Goal: Information Seeking & Learning: Check status

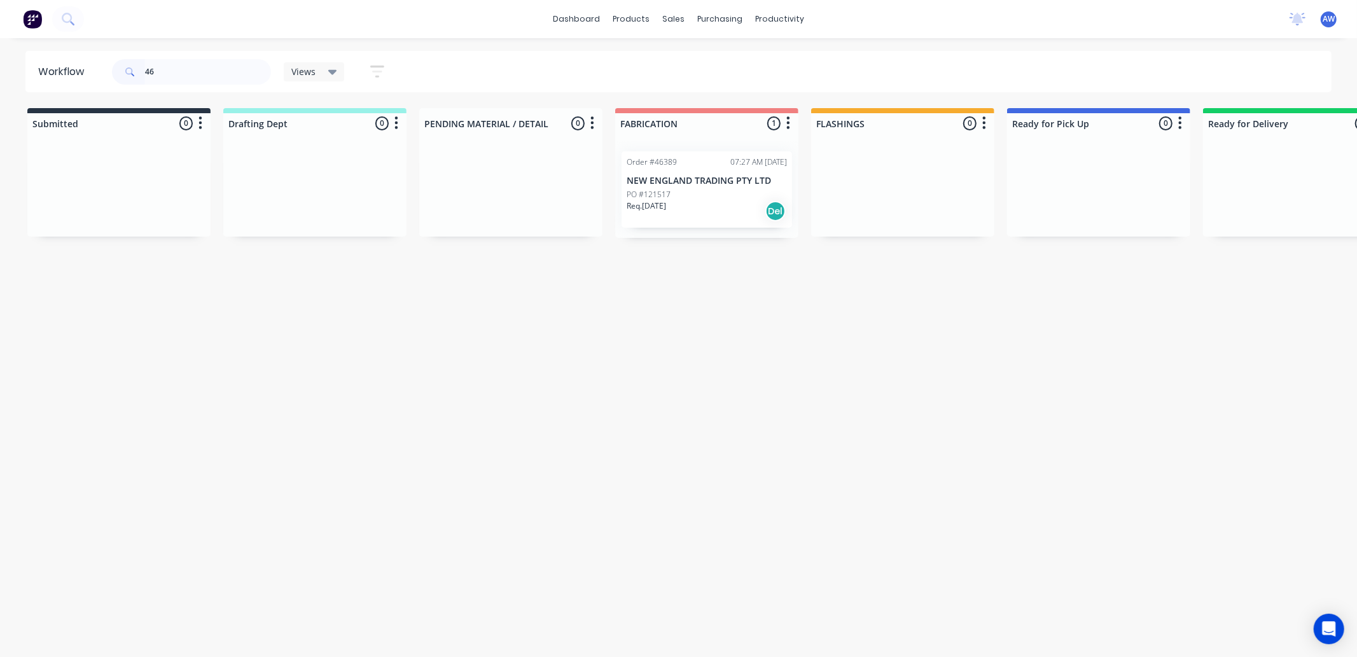
type input "4"
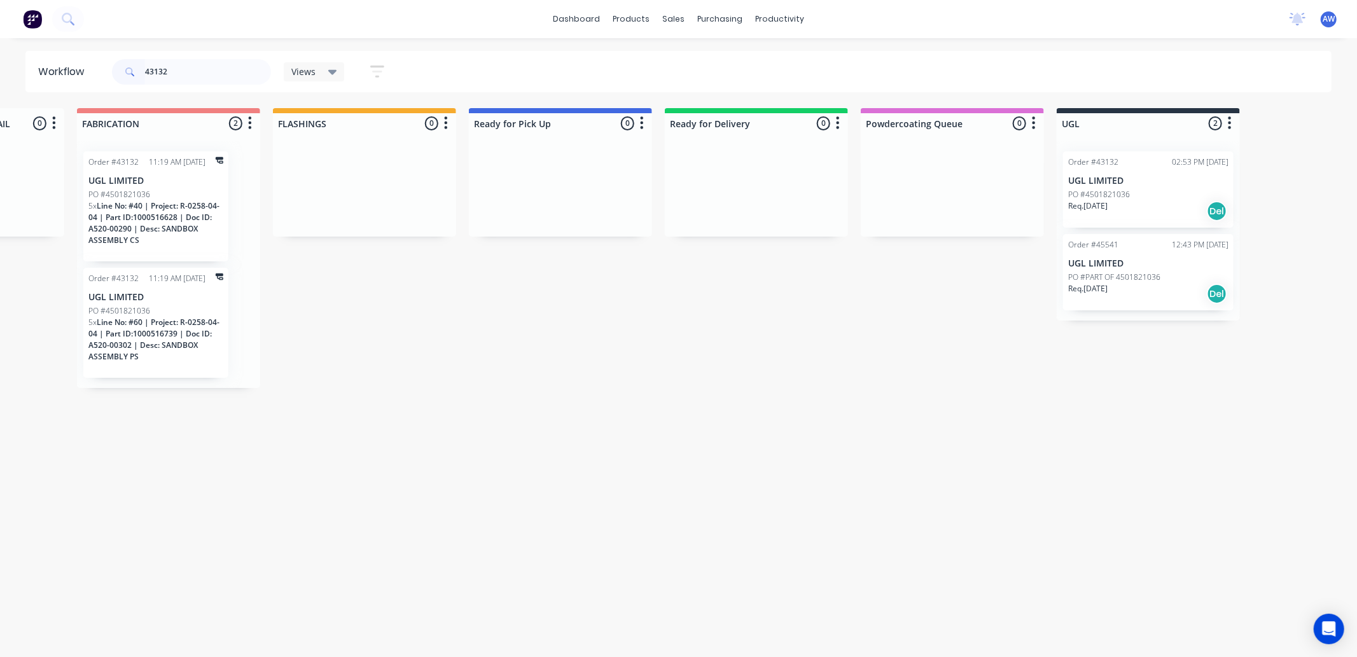
scroll to position [0, 552]
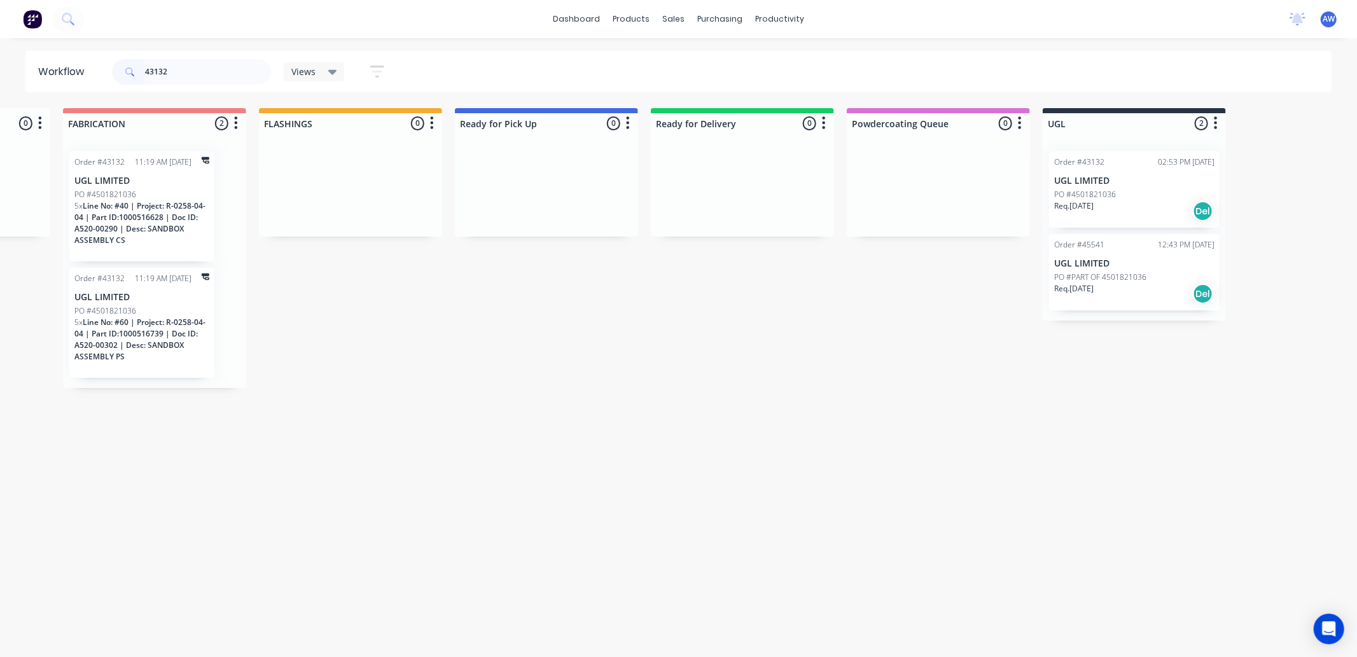
click at [1134, 183] on p "UGL LIMITED" at bounding box center [1135, 181] width 160 height 11
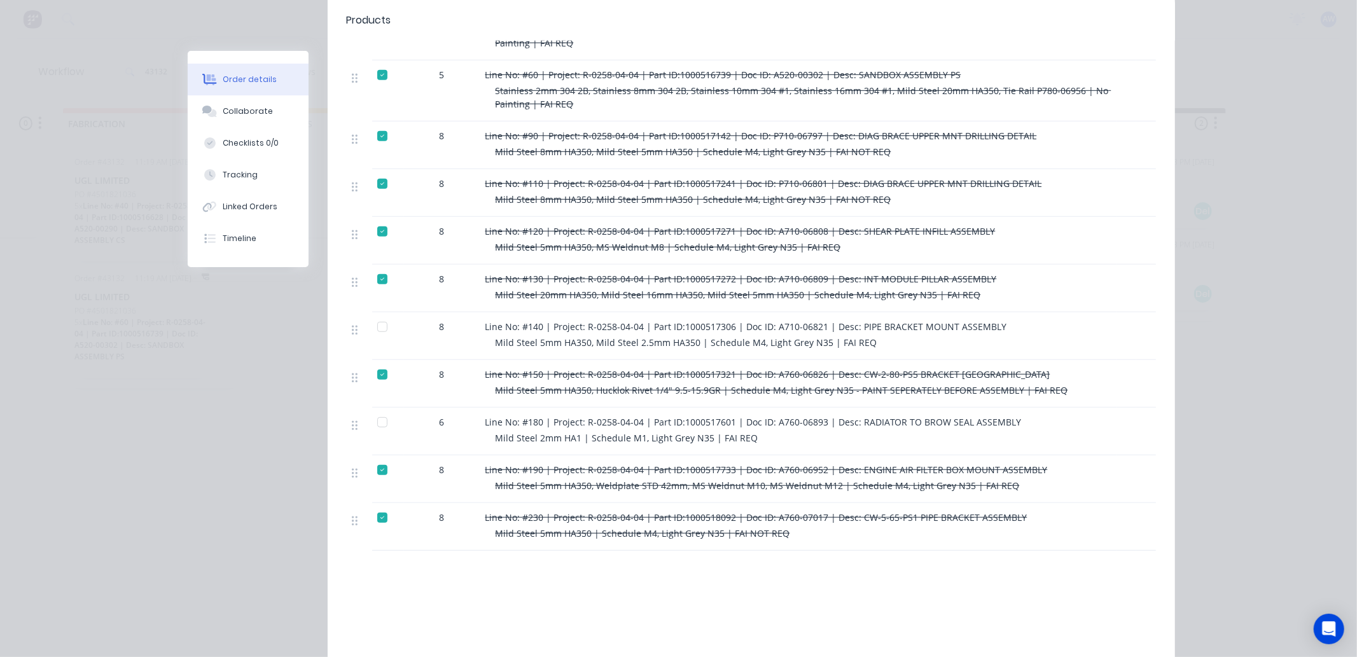
scroll to position [636, 0]
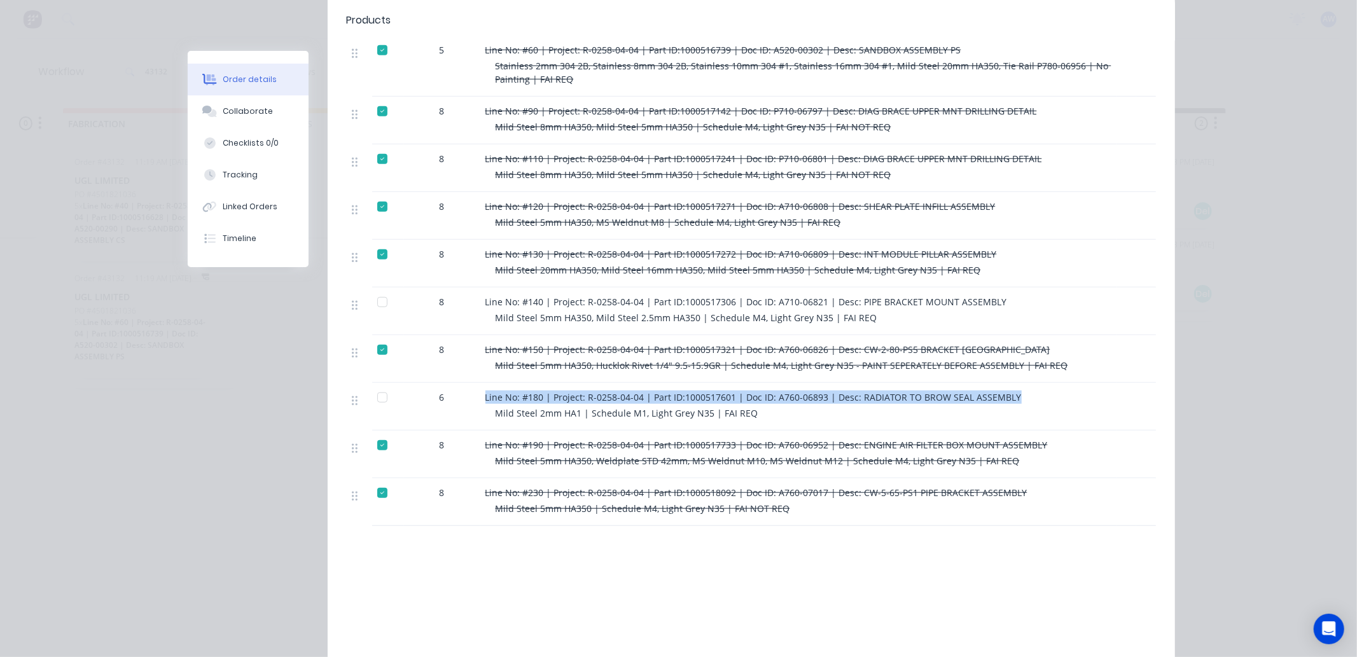
drag, startPoint x: 481, startPoint y: 379, endPoint x: 484, endPoint y: 392, distance: 13.1
click at [484, 392] on div "Line No: #180 | Project: R-0258-04-04 | Part ID:1000517601 | Doc ID: A760-06893…" at bounding box center [798, 407] width 636 height 48
copy span "Line No: #180 | Project: R-0258-04-04 | Part ID:1000517601 | Doc ID: A760-06893…"
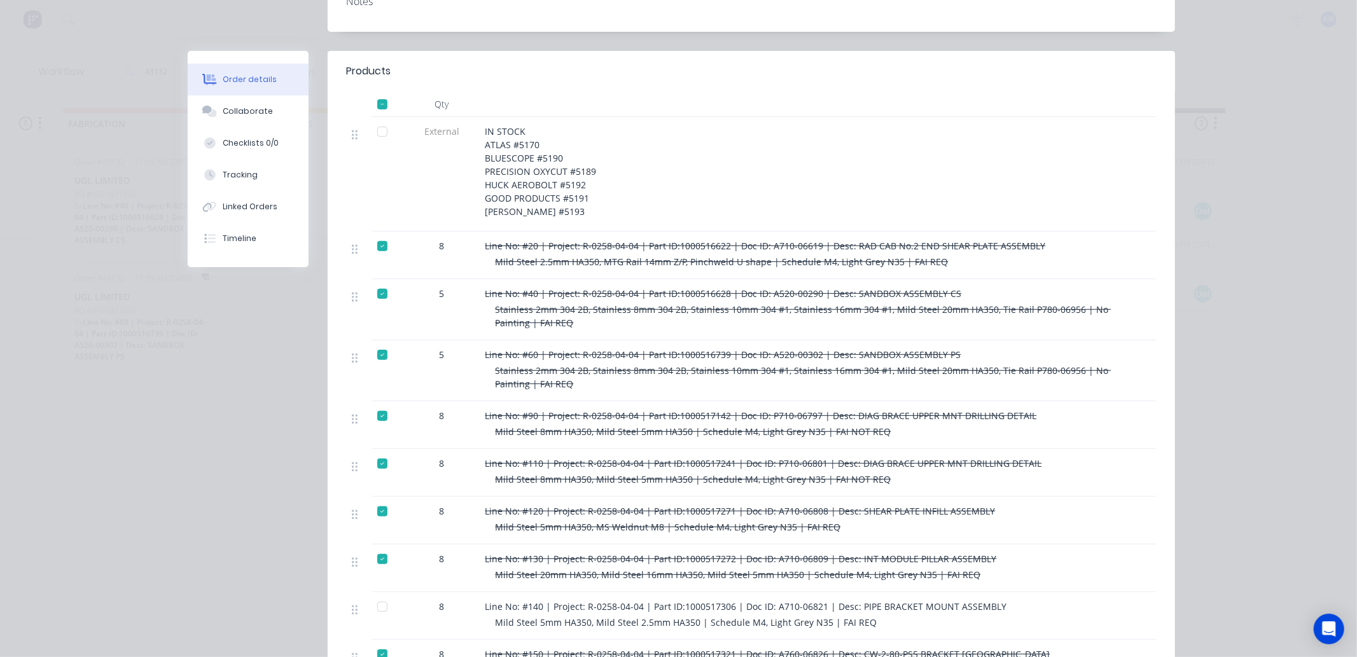
scroll to position [0, 0]
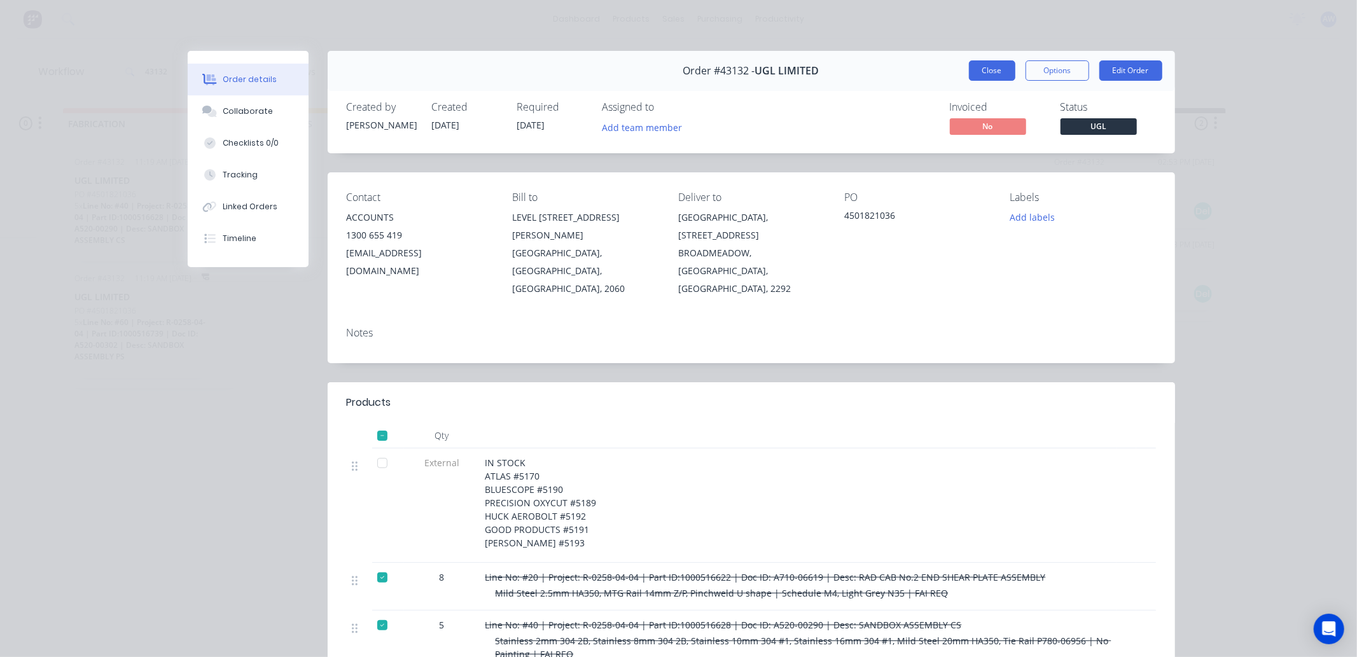
click at [969, 69] on button "Close" at bounding box center [992, 70] width 46 height 20
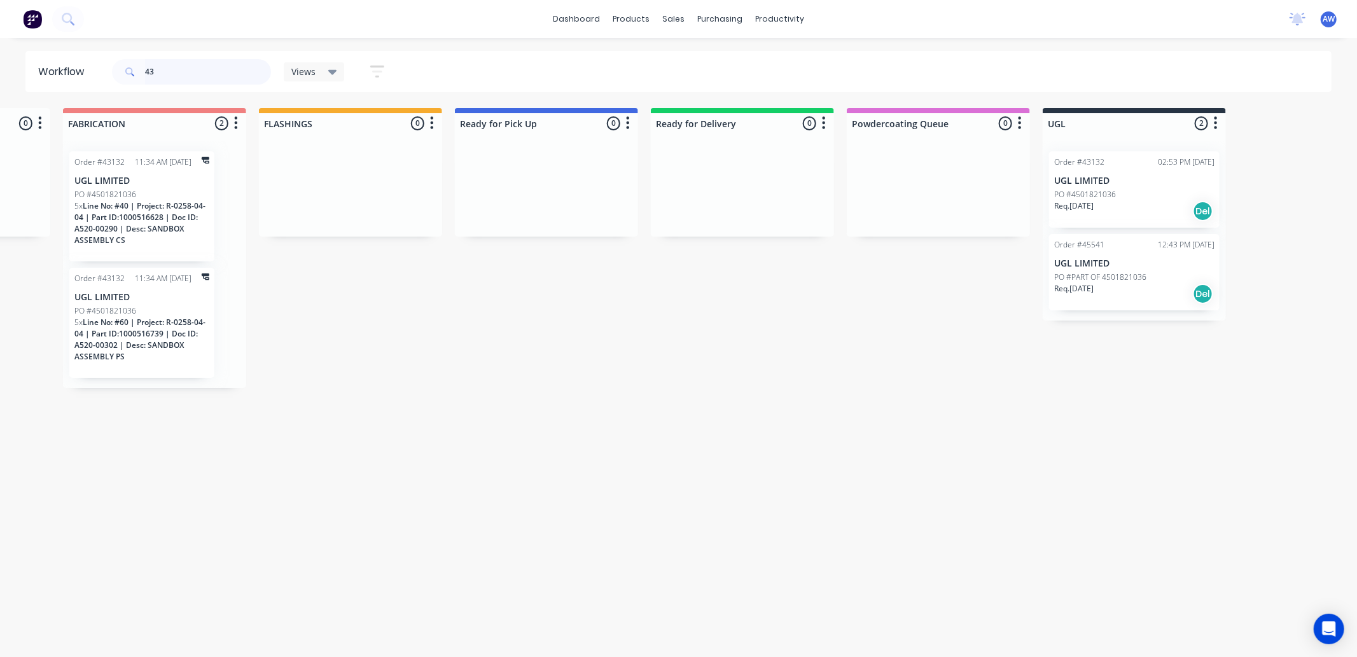
type input "4"
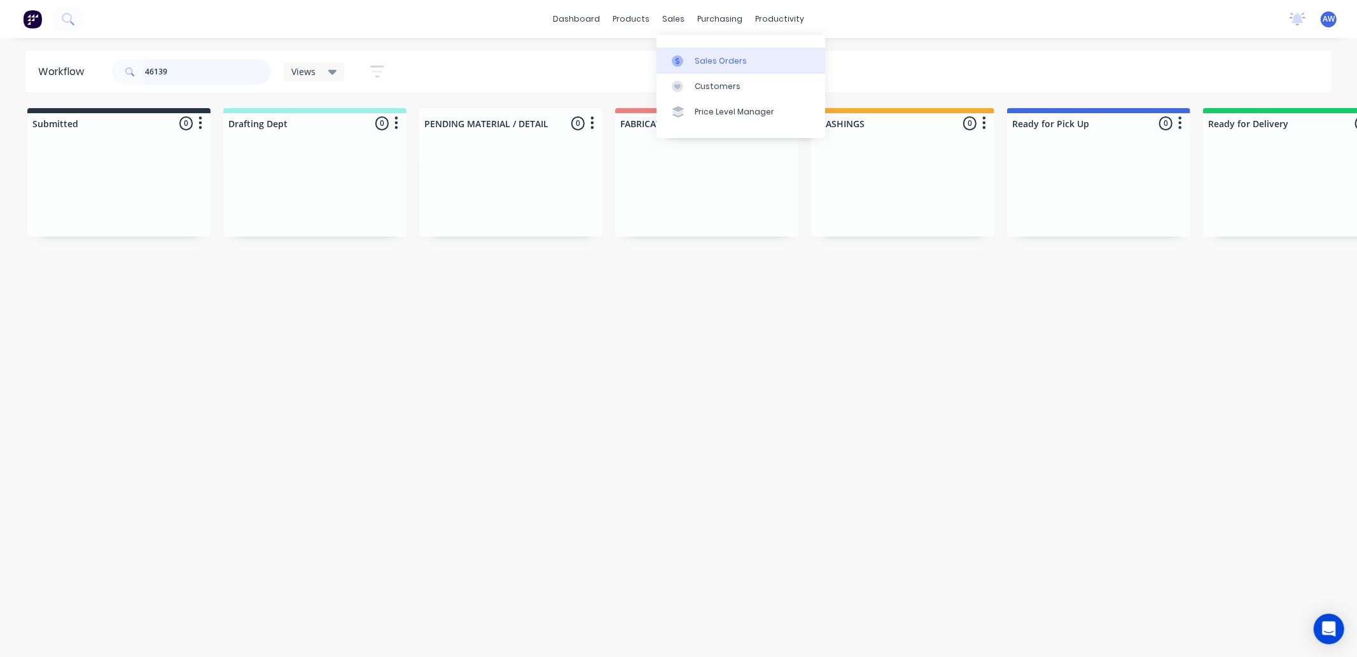
type input "46139"
click at [727, 60] on div "Sales Orders" at bounding box center [721, 60] width 52 height 11
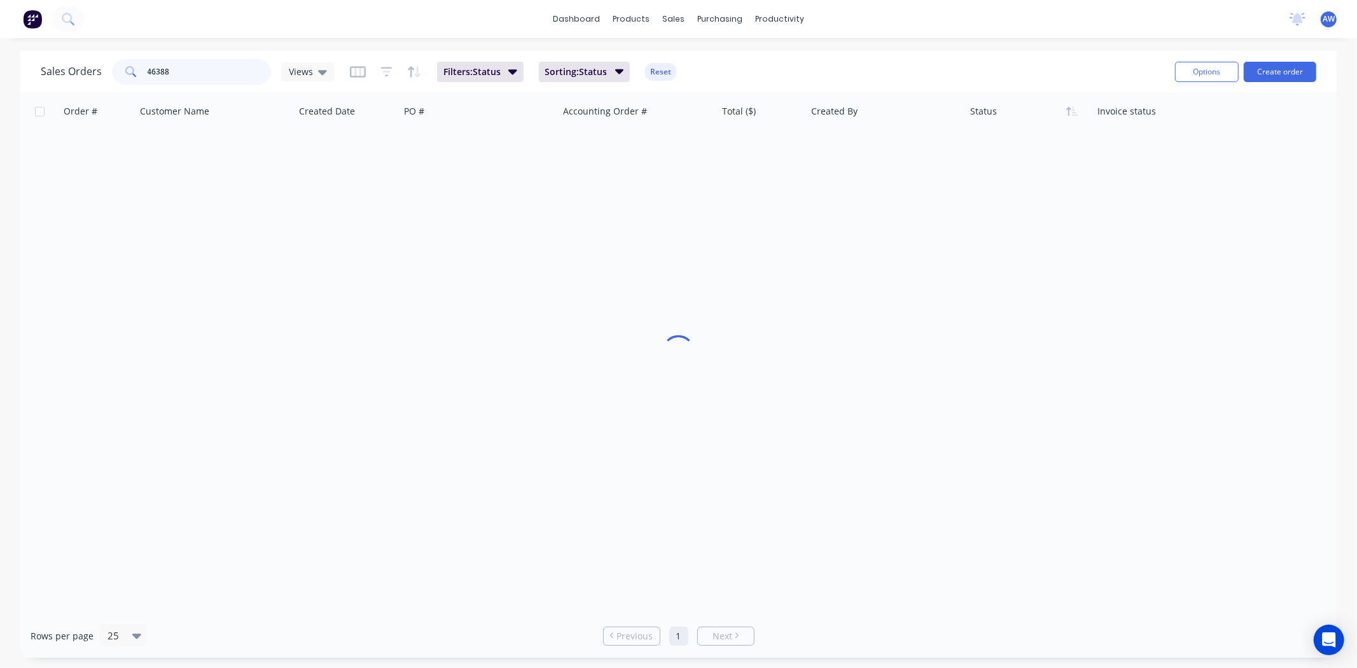
click at [195, 71] on input "46388" at bounding box center [210, 71] width 124 height 25
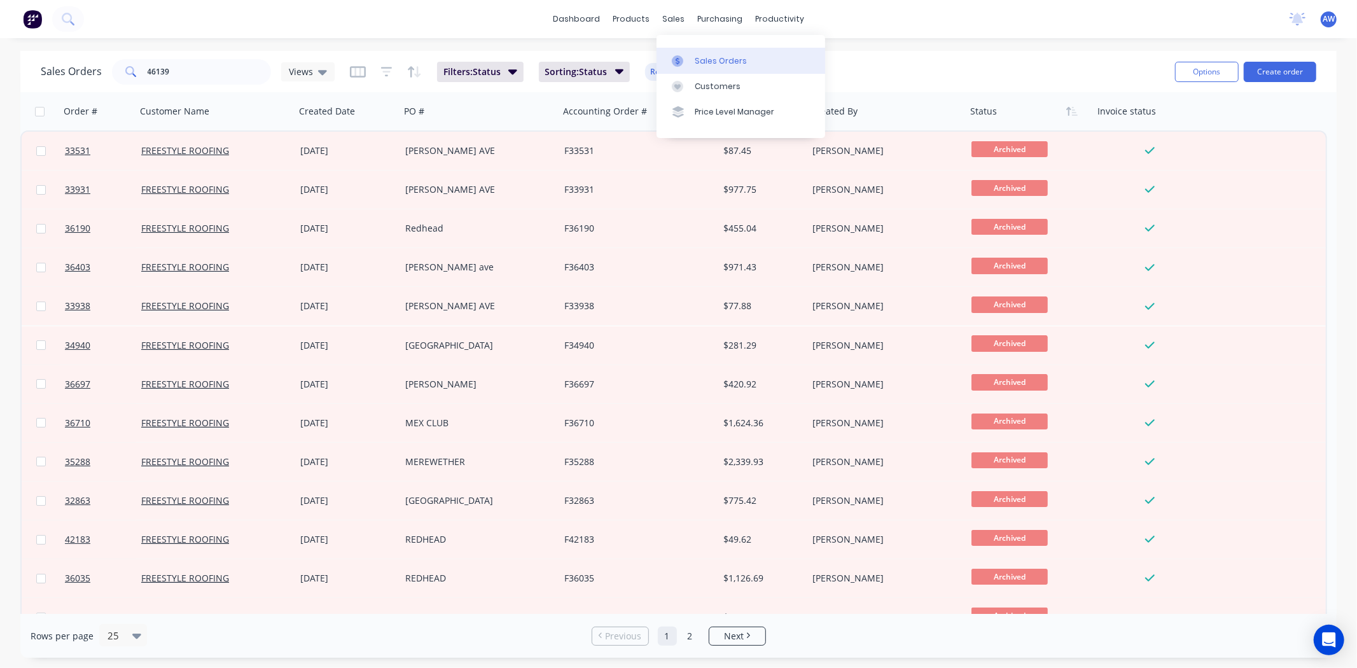
click at [712, 62] on div "Sales Orders" at bounding box center [721, 60] width 52 height 11
click at [183, 64] on input "46139" at bounding box center [210, 71] width 124 height 25
type input "4"
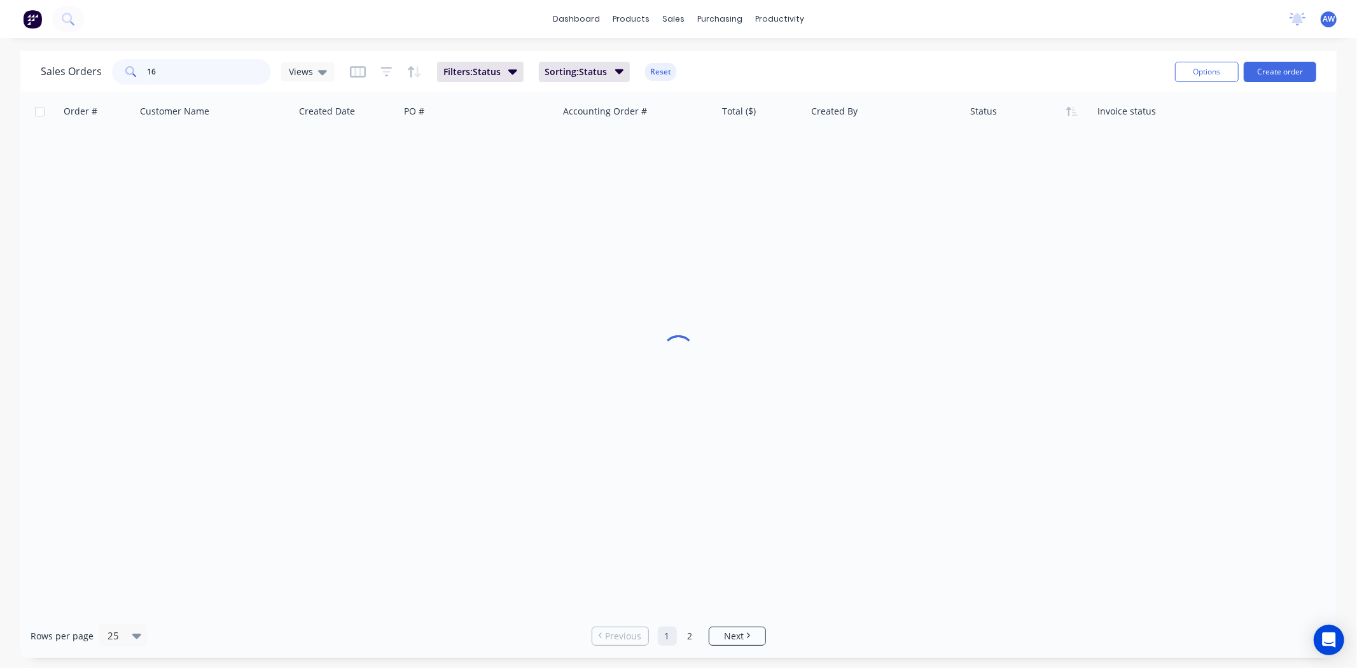
type input "1"
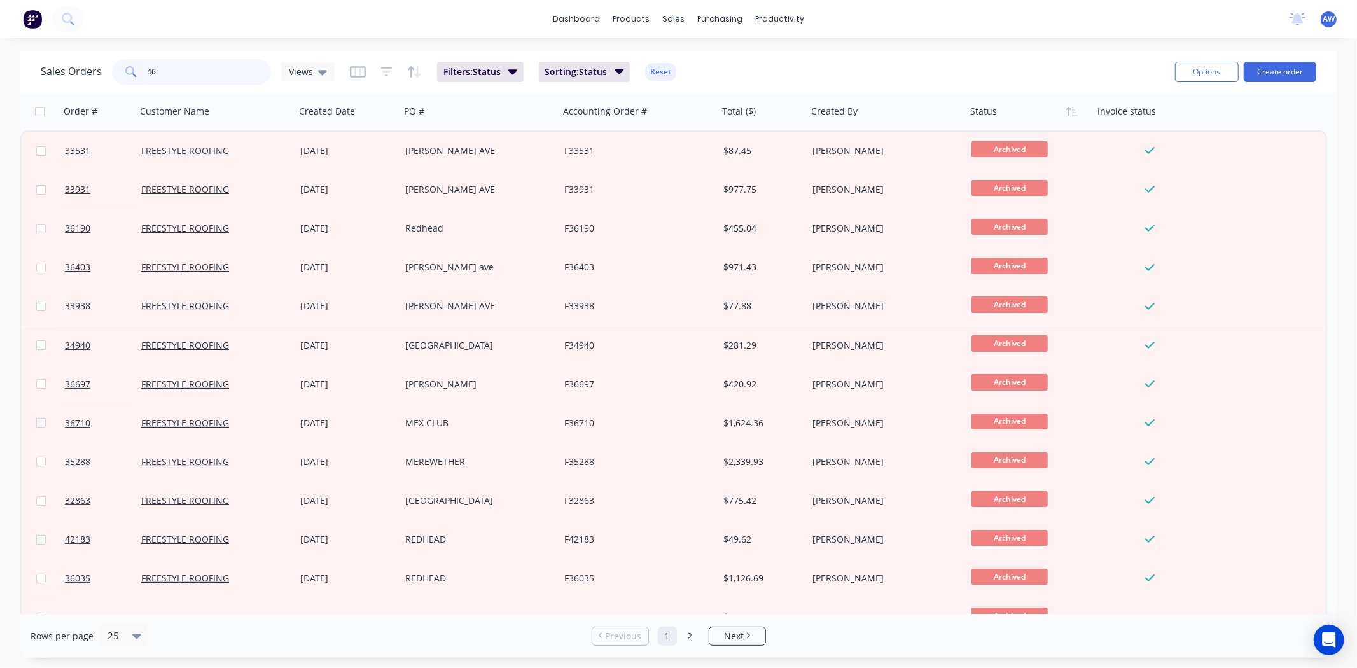
type input "4"
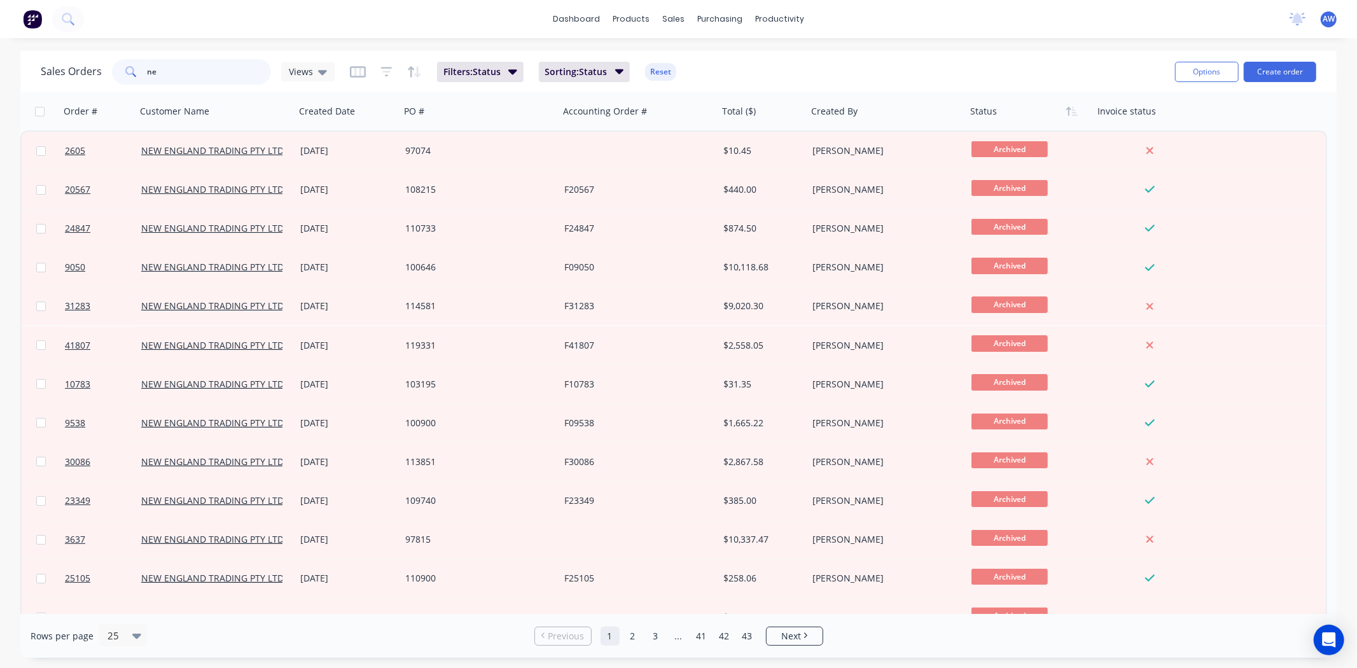
type input "n"
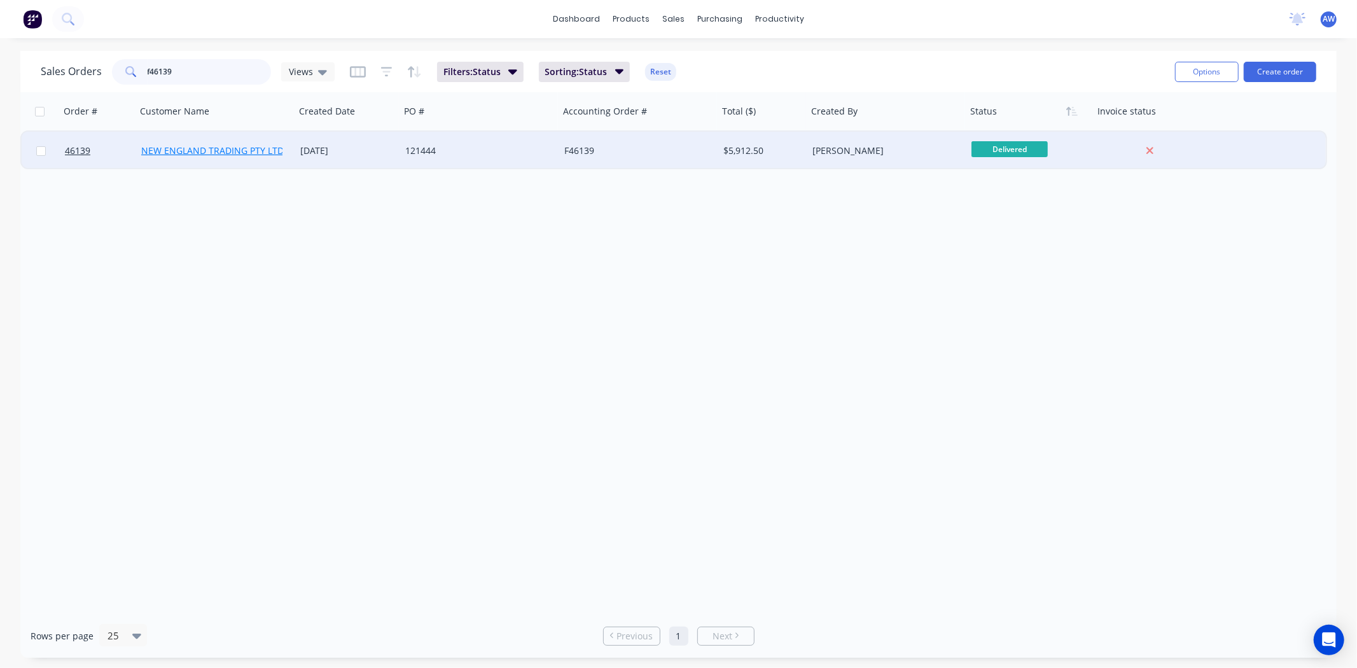
type input "f46139"
click at [238, 144] on link "NEW ENGLAND TRADING PTY LTD" at bounding box center [212, 150] width 143 height 12
click at [253, 148] on link "NEW ENGLAND TRADING PTY LTD" at bounding box center [212, 150] width 143 height 12
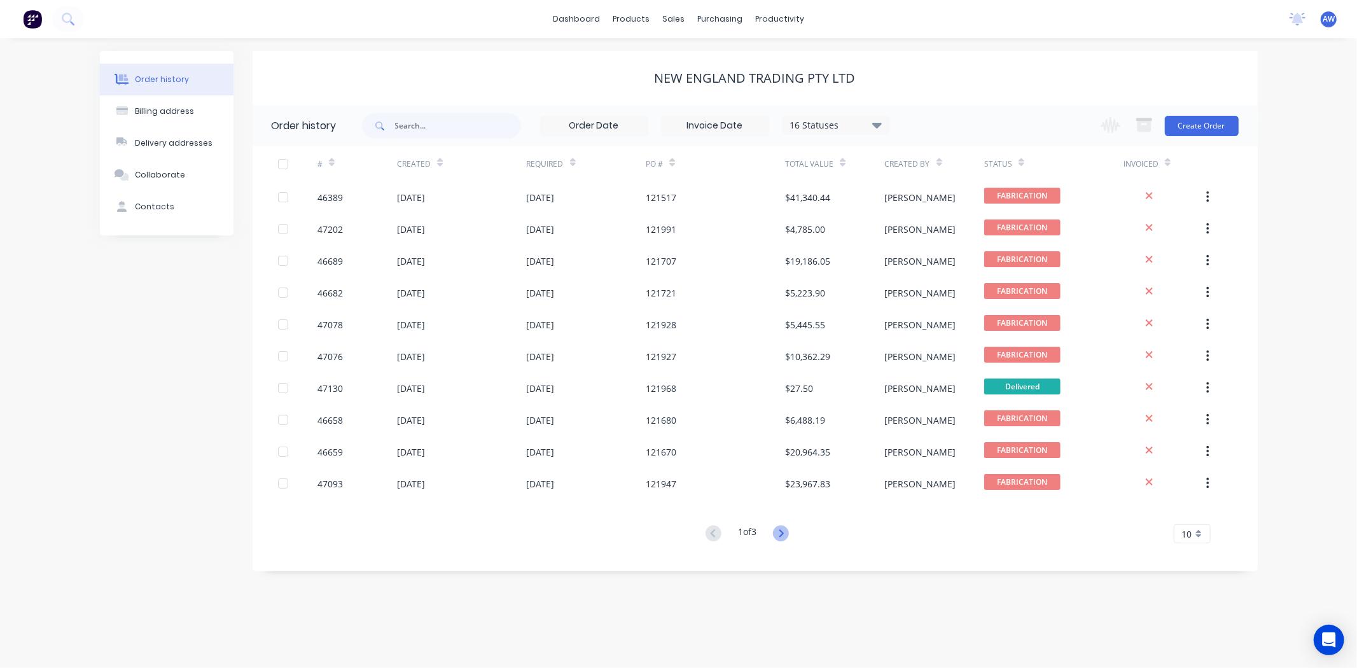
click at [784, 533] on icon at bounding box center [781, 534] width 16 height 16
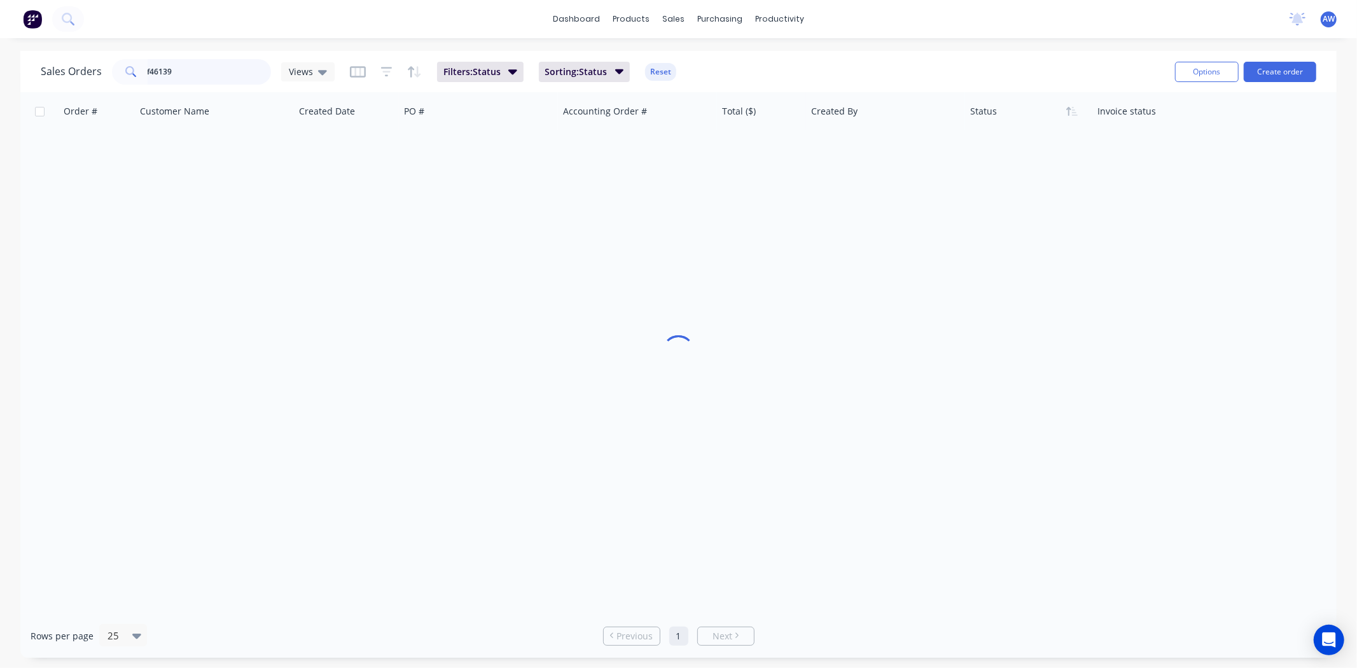
click at [148, 71] on input "f46139" at bounding box center [210, 71] width 124 height 25
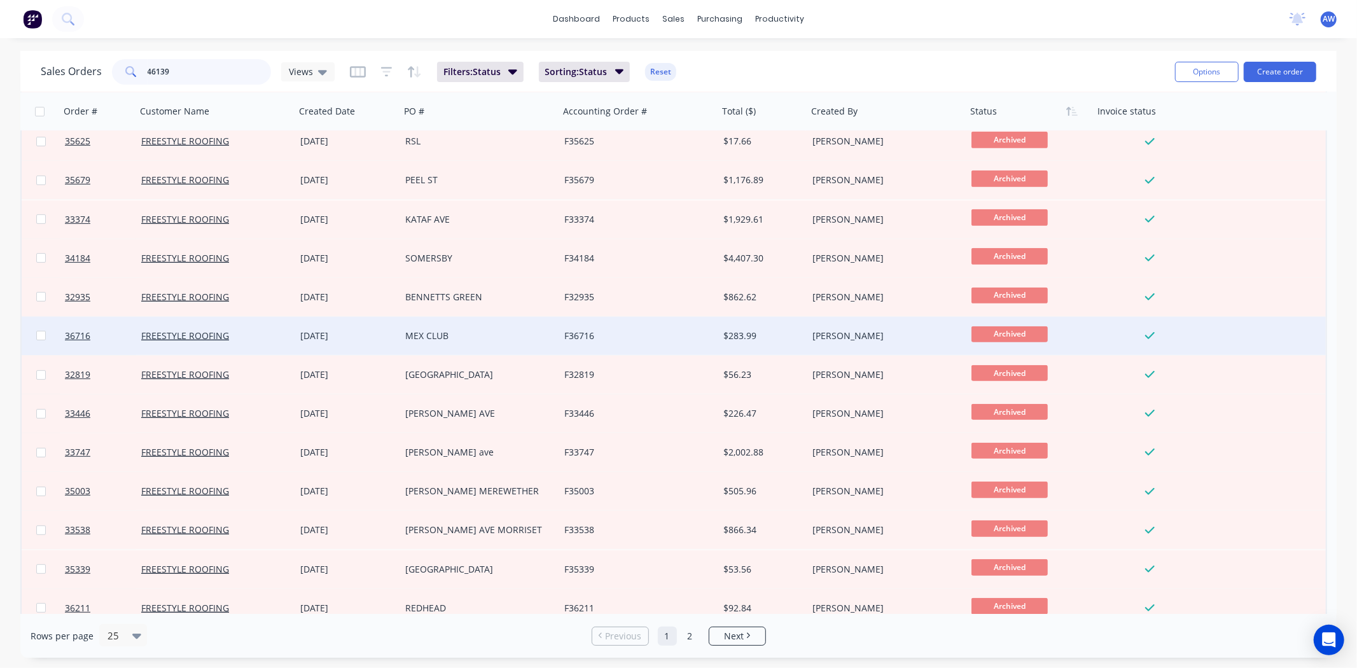
scroll to position [488, 0]
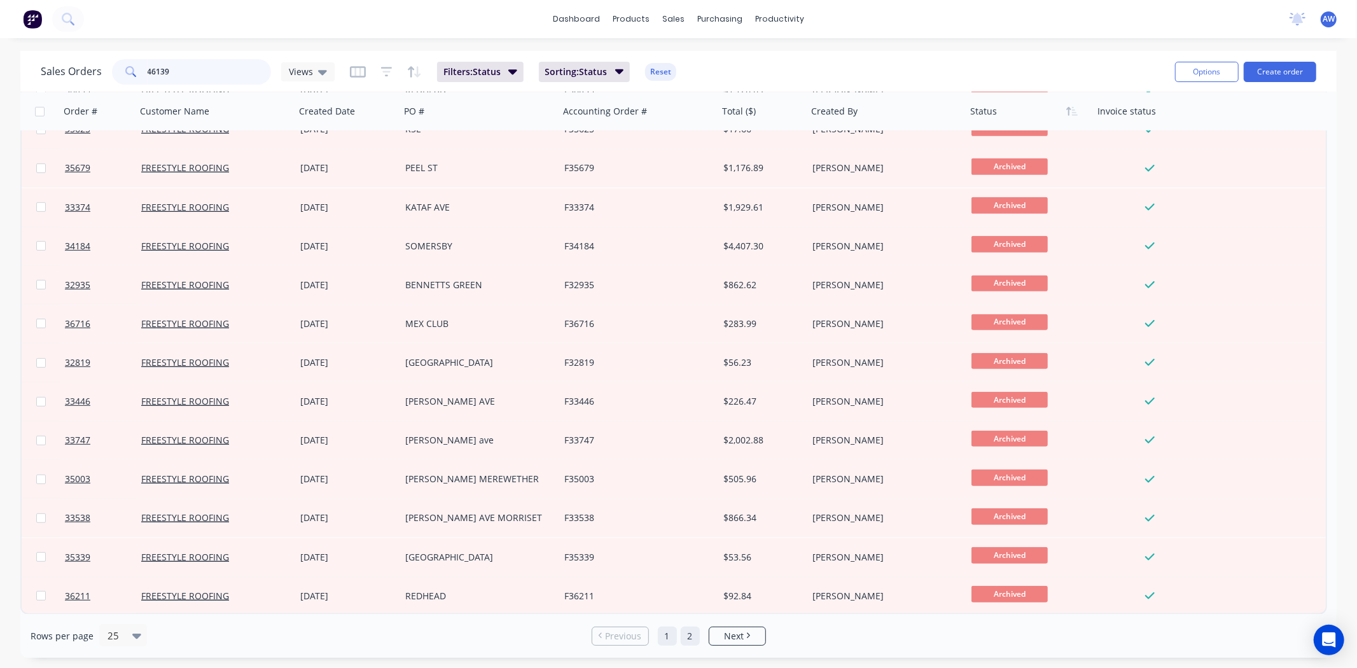
type input "46139"
click at [696, 633] on link "2" at bounding box center [690, 636] width 19 height 19
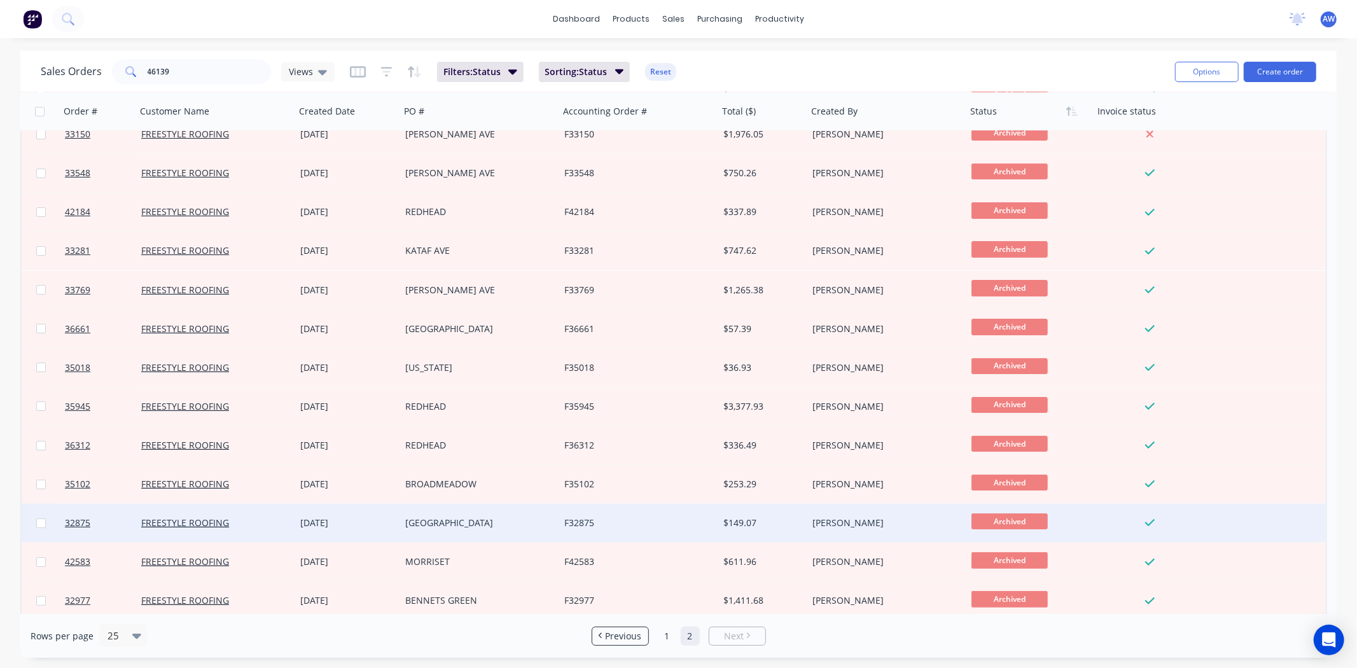
scroll to position [177, 0]
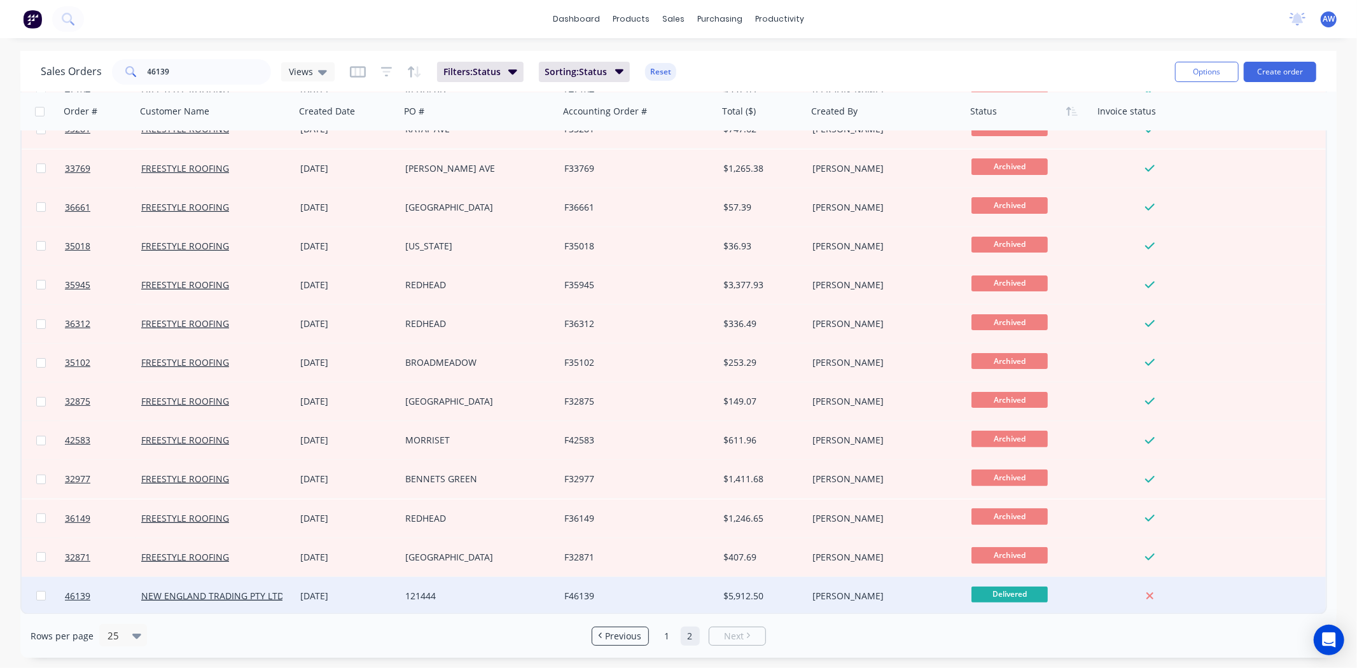
click at [405, 590] on div "121444" at bounding box center [475, 596] width 141 height 13
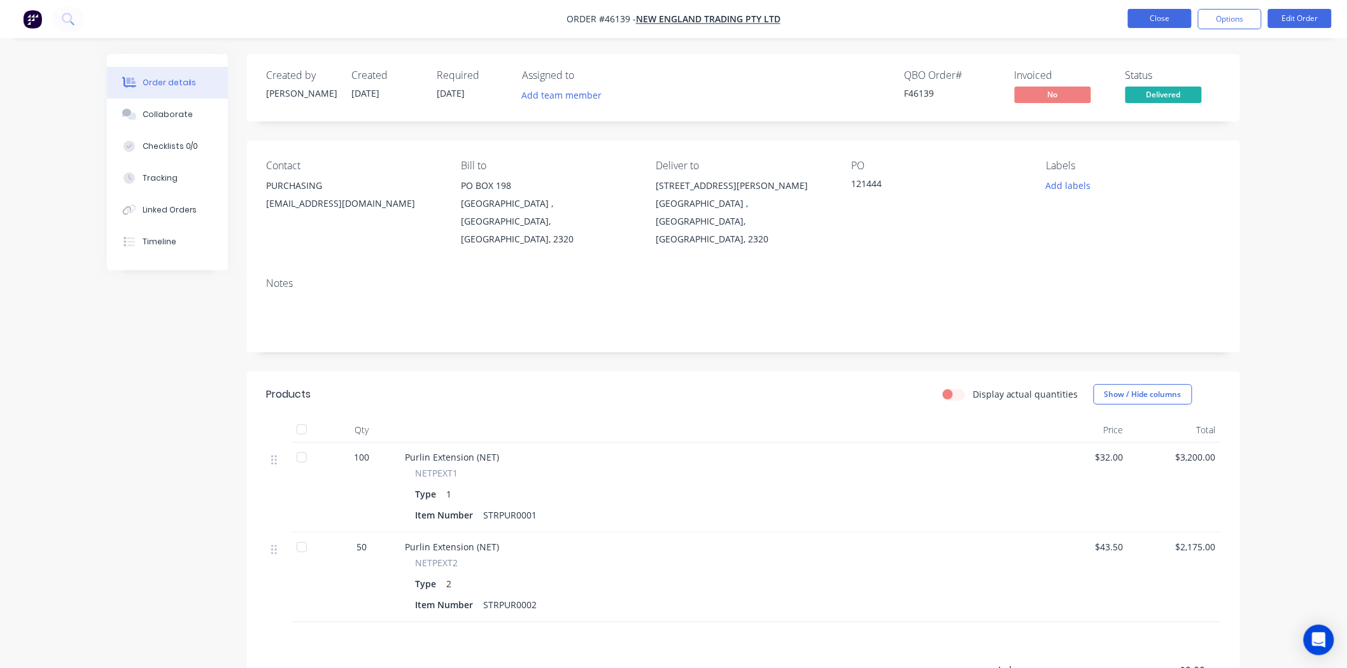
click at [1174, 20] on button "Close" at bounding box center [1160, 18] width 64 height 19
